Goal: Information Seeking & Learning: Learn about a topic

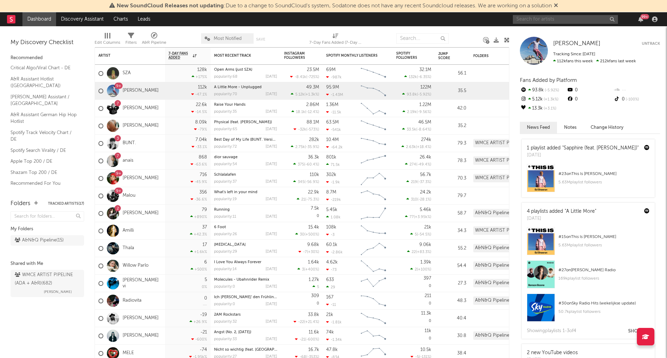
click at [564, 20] on input "text" at bounding box center [565, 19] width 105 height 9
click at [550, 19] on input "ski aggu" at bounding box center [565, 19] width 105 height 9
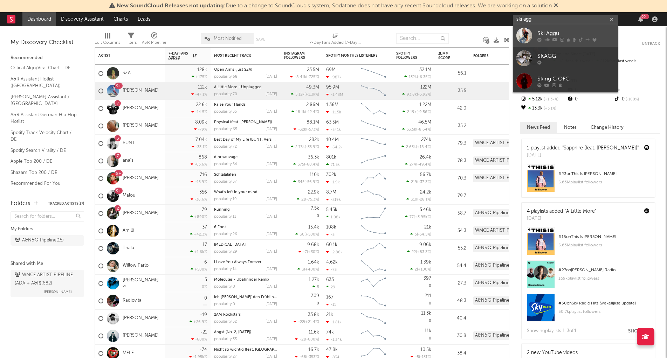
type input "ski agg"
click at [553, 31] on div "Ski Aggu" at bounding box center [575, 33] width 77 height 8
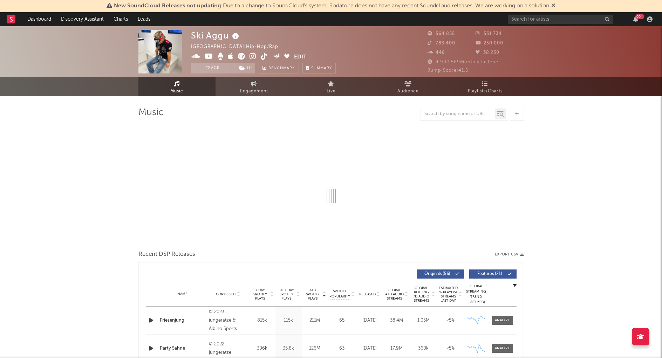
select select "6m"
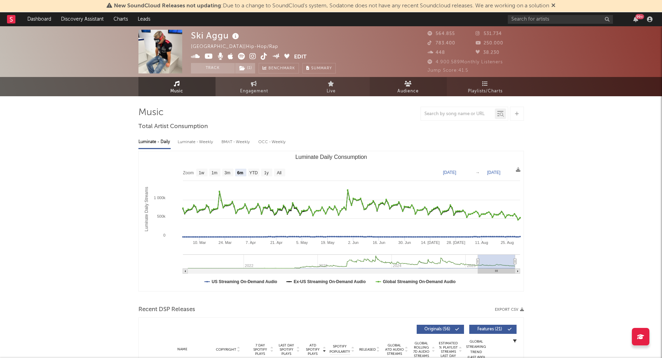
click at [412, 88] on span "Audience" at bounding box center [407, 91] width 21 height 8
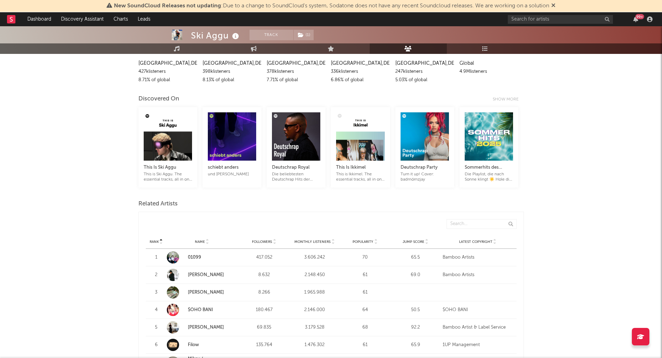
scroll to position [105, 0]
click at [508, 103] on div "Show more" at bounding box center [507, 100] width 31 height 8
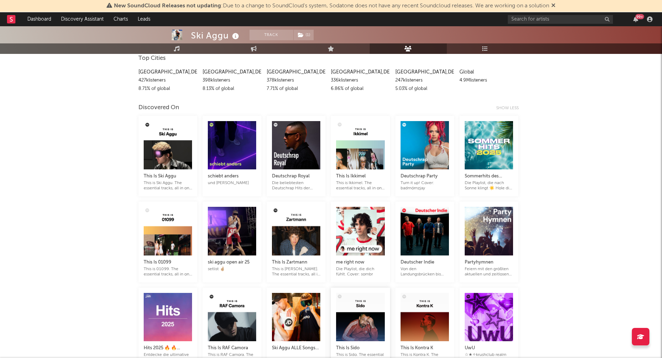
scroll to position [70, 0]
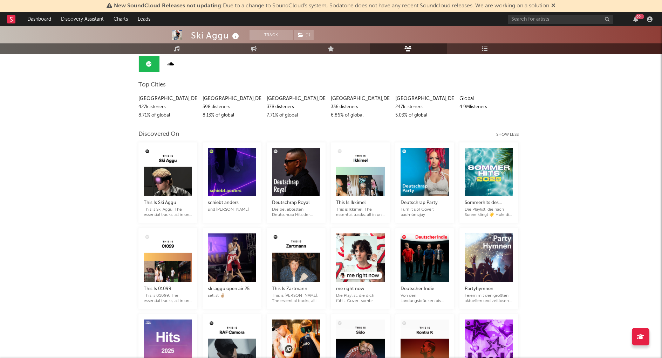
click at [507, 136] on div "Show less" at bounding box center [510, 135] width 28 height 8
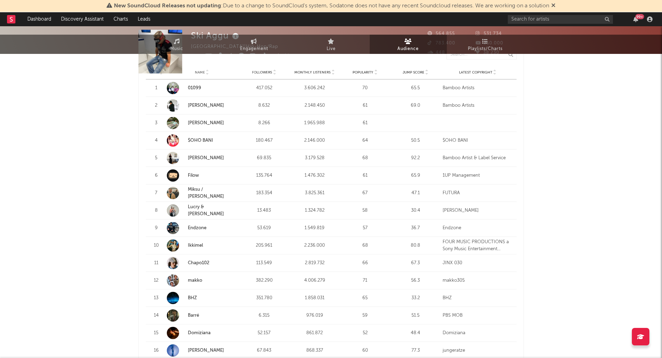
scroll to position [0, 0]
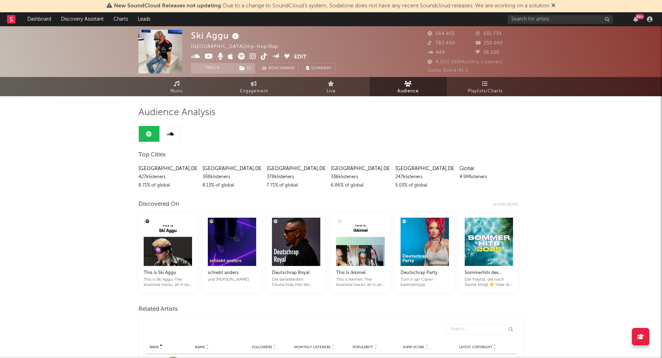
drag, startPoint x: 523, startPoint y: 306, endPoint x: 485, endPoint y: 192, distance: 119.6
click at [481, 82] on link "Playlists/Charts" at bounding box center [485, 86] width 77 height 19
